Goal: Task Accomplishment & Management: Complete application form

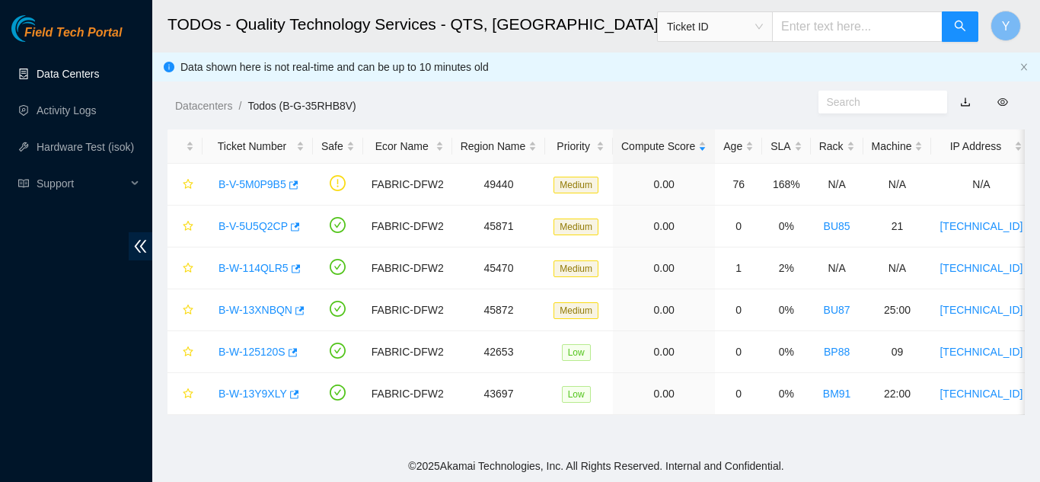
click at [47, 75] on link "Data Centers" at bounding box center [68, 74] width 62 height 12
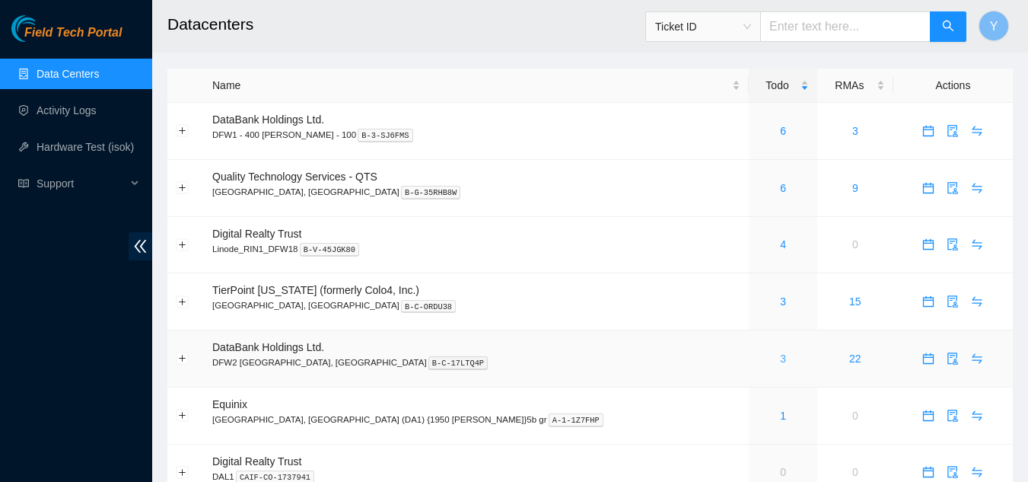
click at [780, 357] on link "3" at bounding box center [783, 358] width 6 height 12
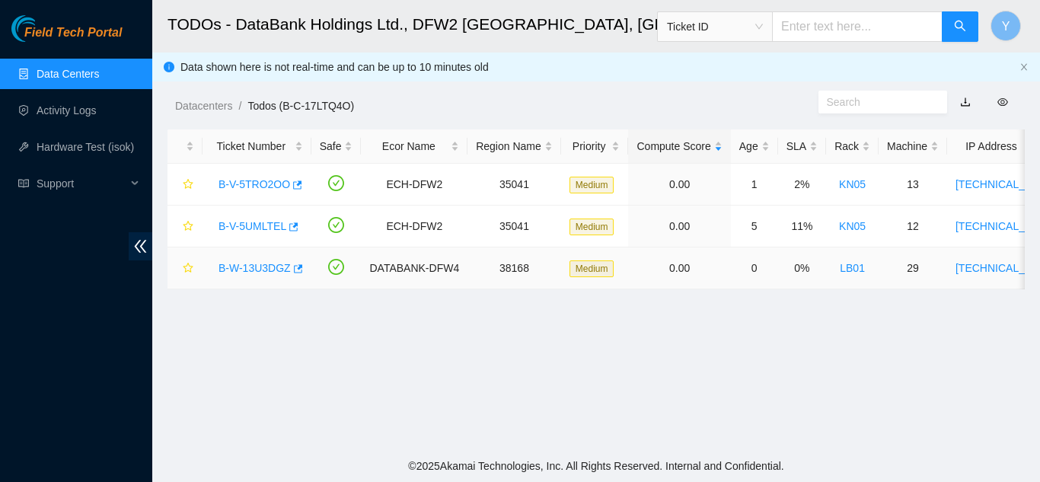
click at [260, 265] on link "B-W-13U3DGZ" at bounding box center [254, 268] width 72 height 12
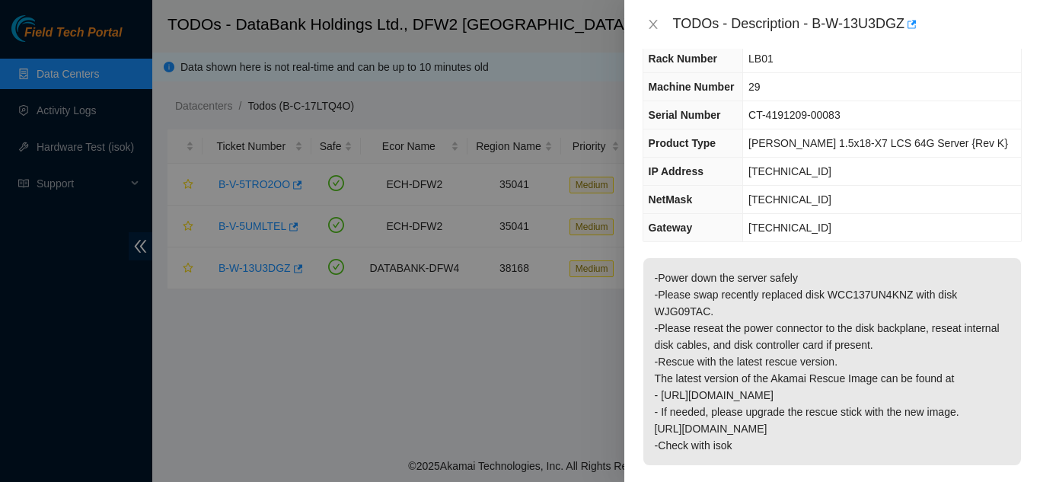
scroll to position [76, 0]
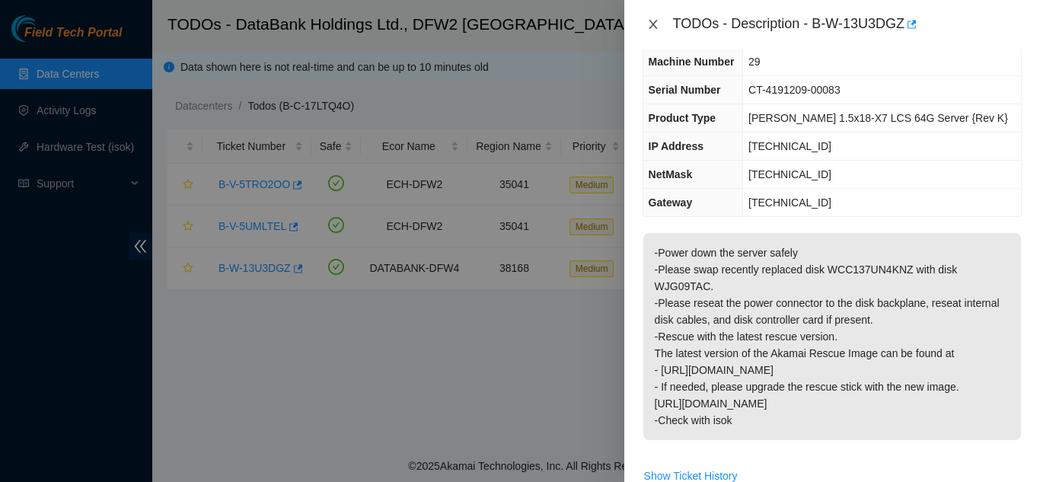
click at [656, 22] on icon "close" at bounding box center [653, 24] width 12 height 12
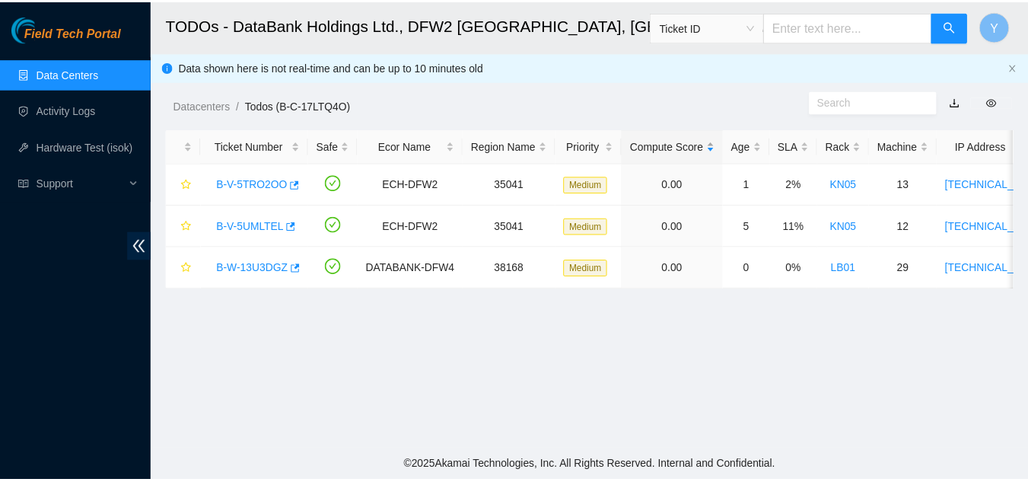
scroll to position [110, 0]
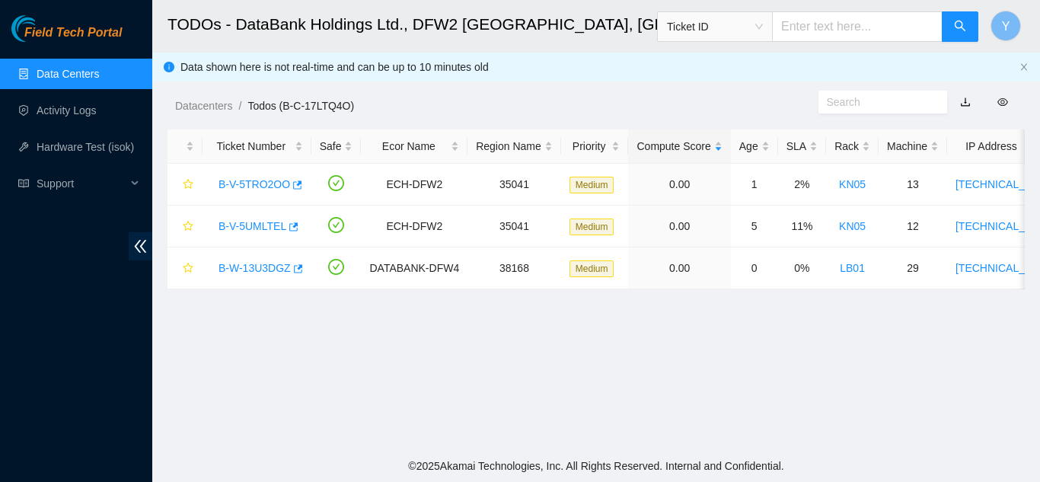
click at [75, 72] on link "Data Centers" at bounding box center [68, 74] width 62 height 12
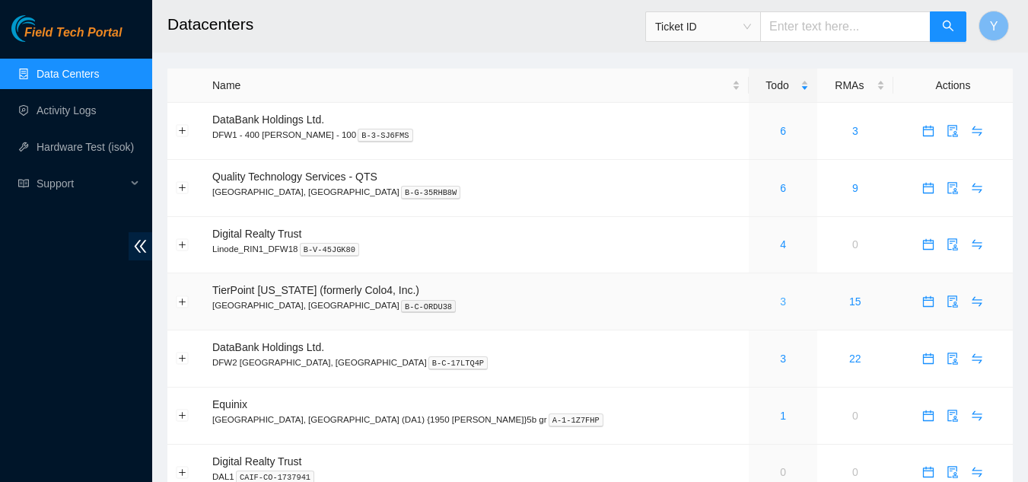
click at [780, 304] on link "3" at bounding box center [783, 301] width 6 height 12
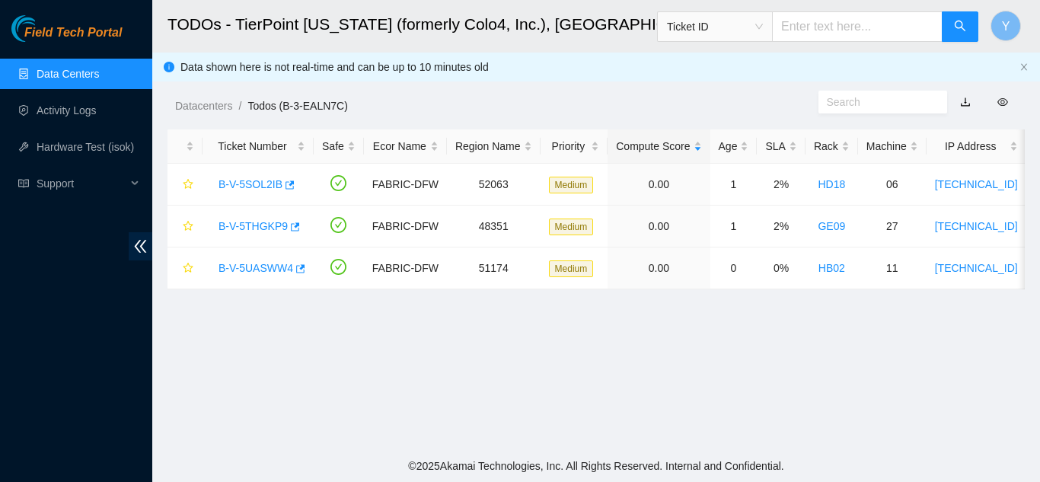
click at [99, 78] on link "Data Centers" at bounding box center [68, 74] width 62 height 12
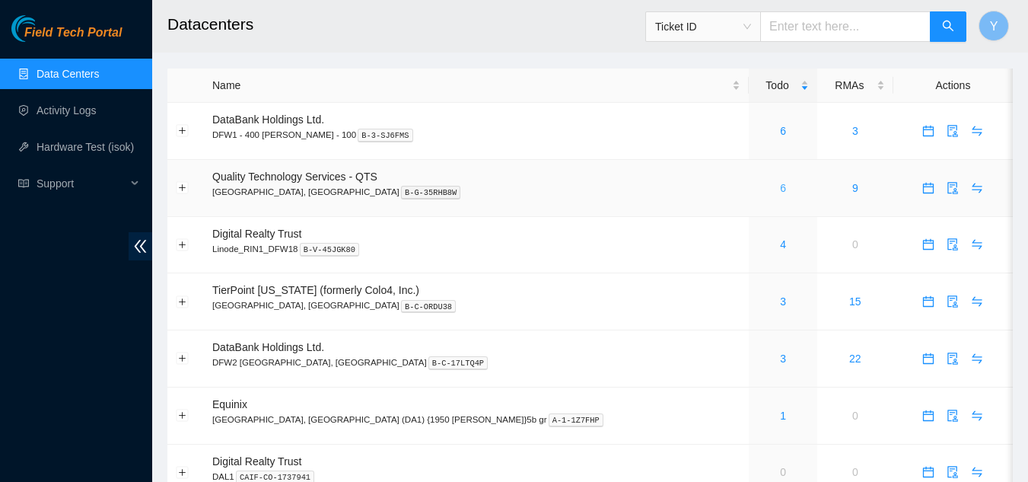
click at [780, 189] on link "6" at bounding box center [783, 188] width 6 height 12
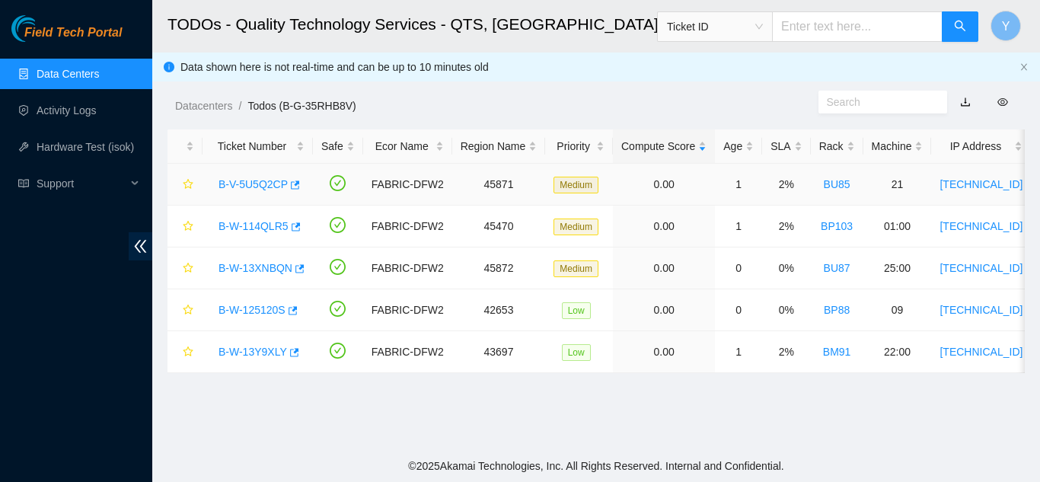
click at [252, 182] on link "B-V-5U5Q2CP" at bounding box center [252, 184] width 69 height 12
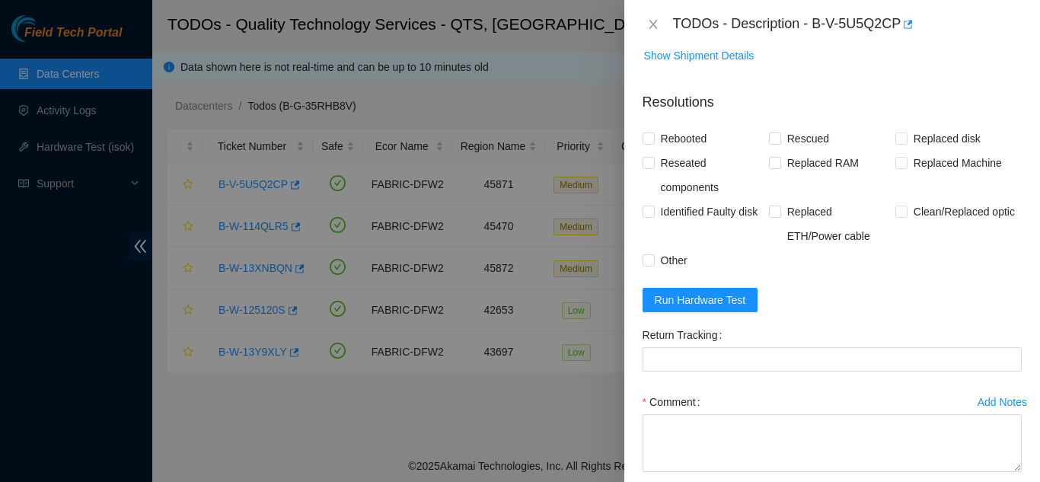
scroll to position [1065, 0]
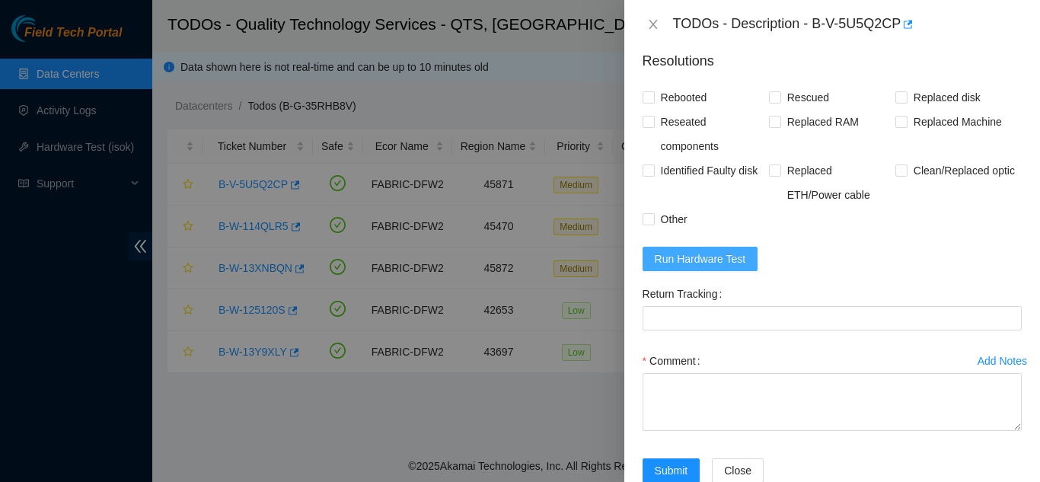
click at [696, 257] on span "Run Hardware Test" at bounding box center [699, 258] width 91 height 17
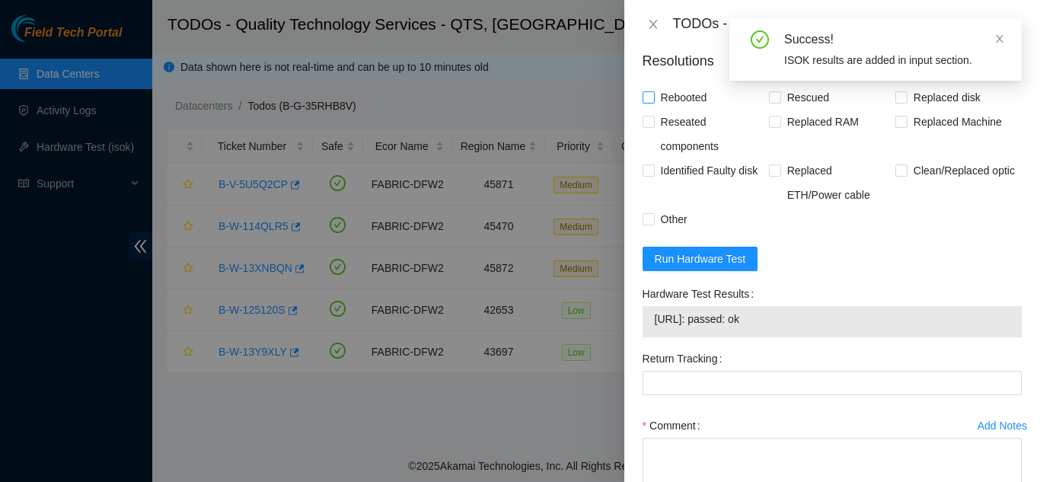
click at [647, 98] on input "Rebooted" at bounding box center [647, 96] width 11 height 11
checkbox input "true"
click at [895, 98] on input "Replaced disk" at bounding box center [900, 96] width 11 height 11
checkbox input "true"
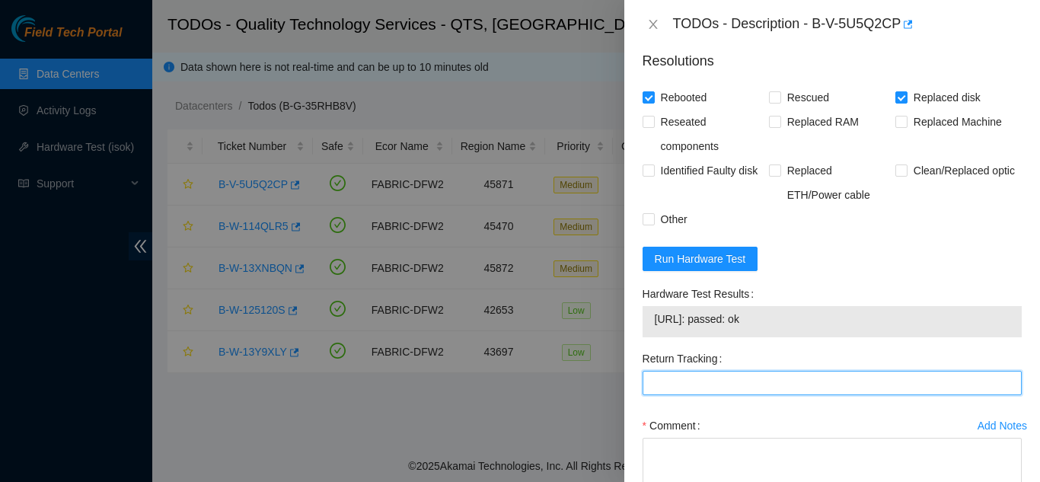
click at [662, 385] on Tracking "Return Tracking" at bounding box center [831, 383] width 379 height 24
type Tracking "463470045719"
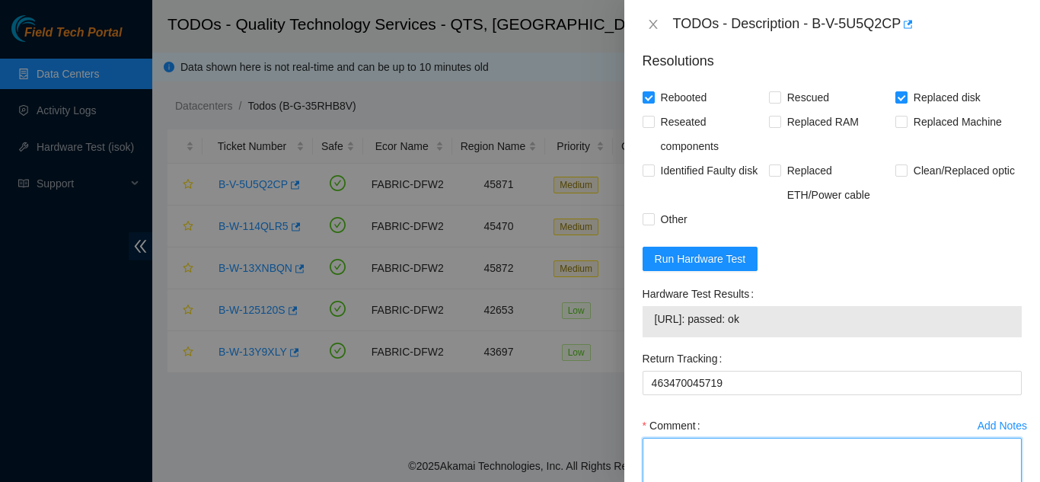
click at [664, 458] on textarea "Comment" at bounding box center [831, 467] width 379 height 58
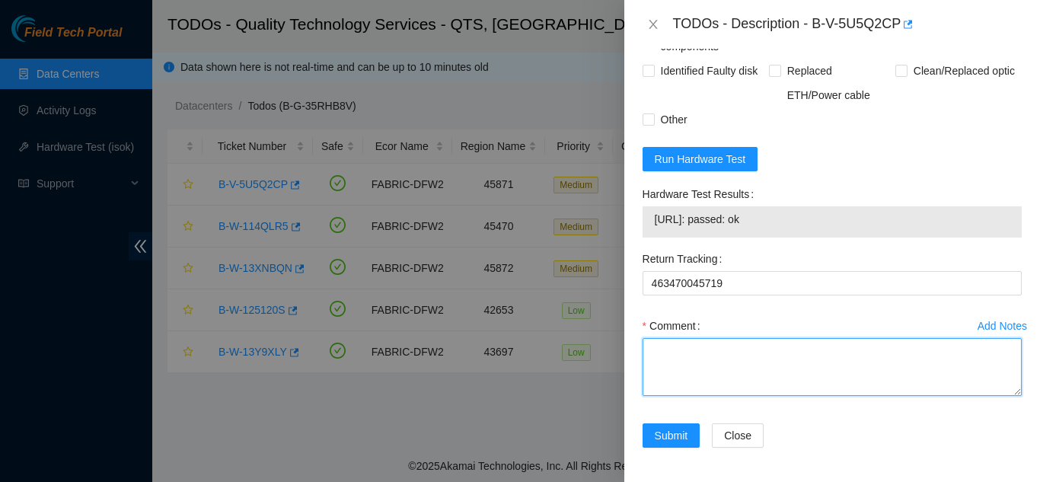
scroll to position [1167, 0]
click at [683, 357] on textarea "Comment" at bounding box center [831, 365] width 379 height 58
paste textarea "Shut down machine properly, located faulty disk and replaced with new disk (S/N…"
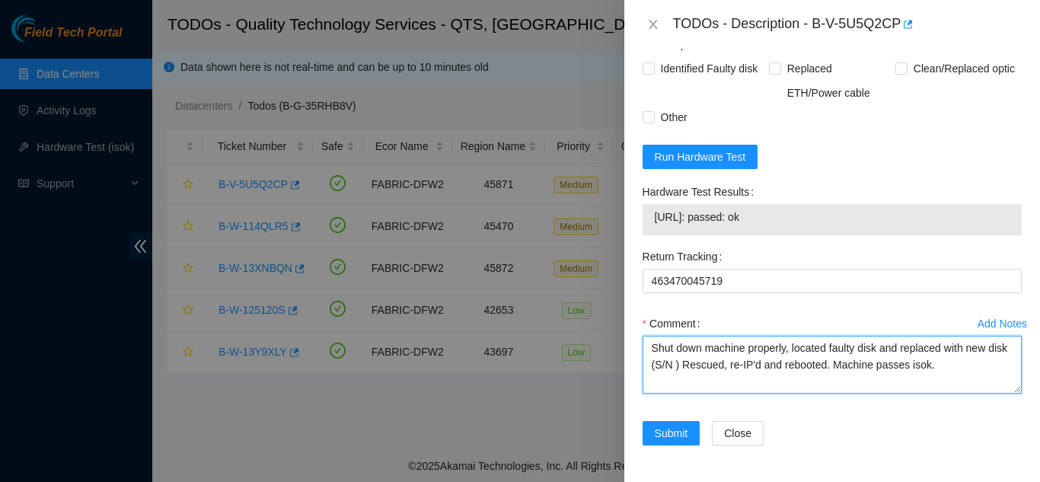
click at [696, 364] on textarea "Shut down machine properly, located faulty disk and replaced with new disk (S/N…" at bounding box center [831, 365] width 379 height 58
paste textarea "Z1Z8P4SZ"
click at [807, 365] on textarea "Shut down machine properly, located faulty disk and replaced with new disk (Z1Z…" at bounding box center [831, 365] width 379 height 58
type textarea "Shut down machine properly, located faulty disk and replaced with new disk (Z1Z…"
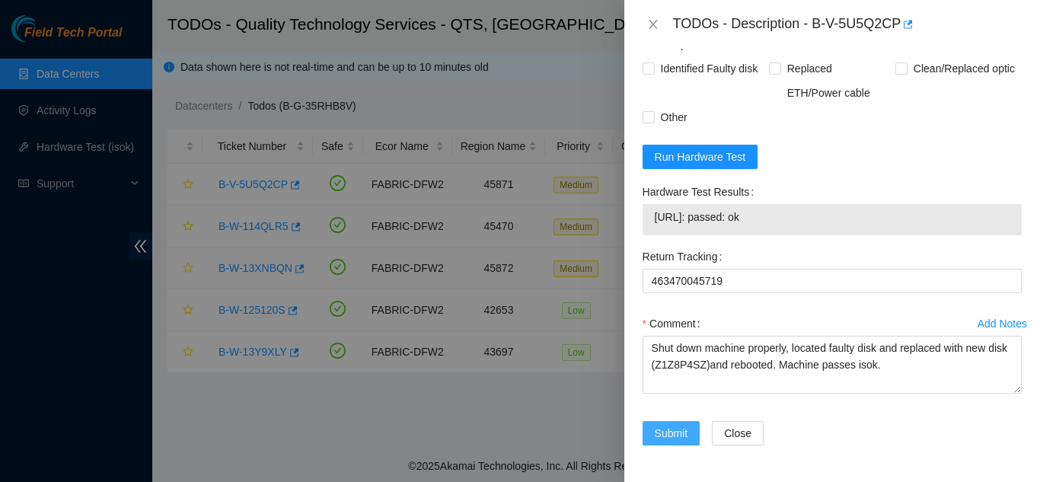
click at [665, 434] on span "Submit" at bounding box center [670, 433] width 33 height 17
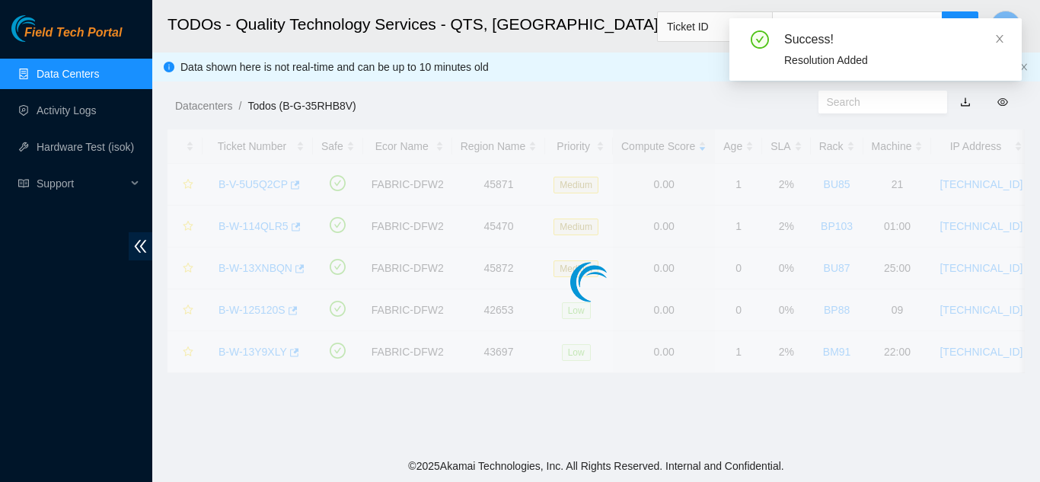
scroll to position [467, 0]
